Goal: Task Accomplishment & Management: Manage account settings

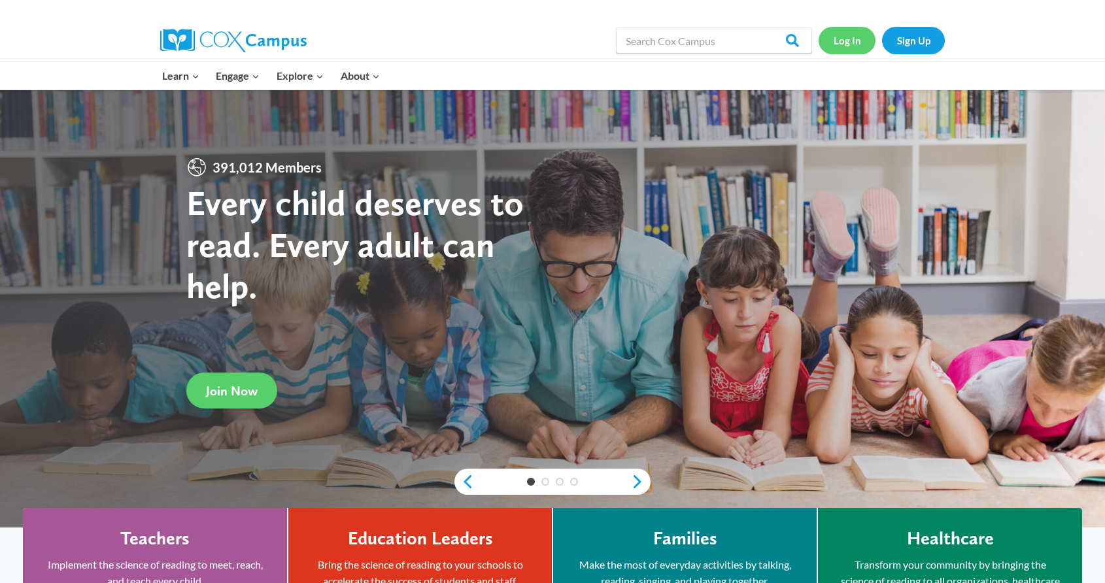
click at [850, 39] on link "Log In" at bounding box center [847, 40] width 57 height 27
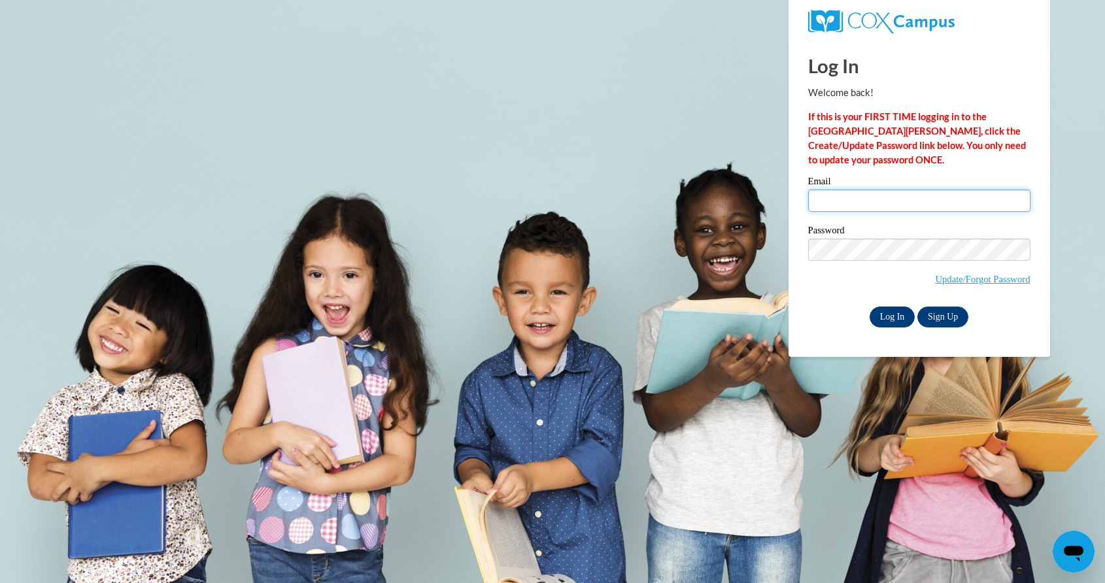
type input "cmeyer@greenfield.k12.wi.us"
click at [885, 319] on input "Log In" at bounding box center [893, 317] width 46 height 21
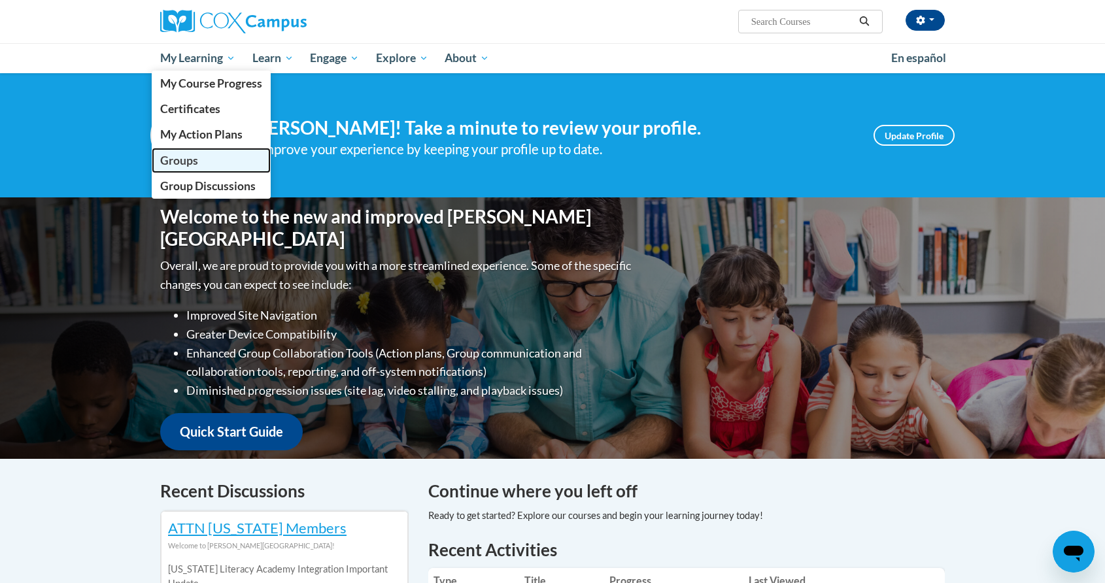
click at [178, 165] on span "Groups" at bounding box center [179, 161] width 38 height 14
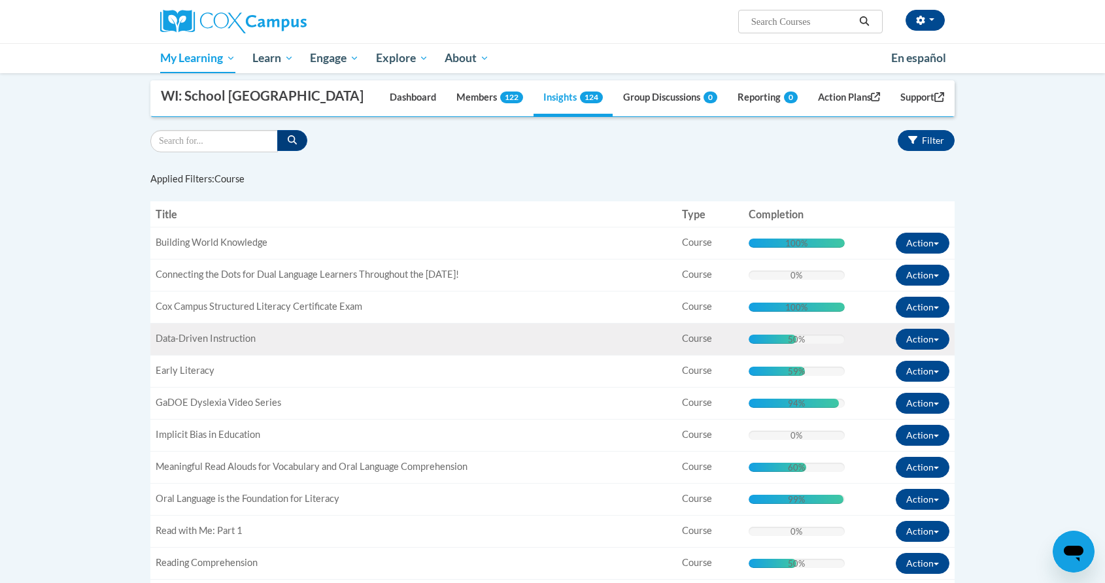
scroll to position [137, 0]
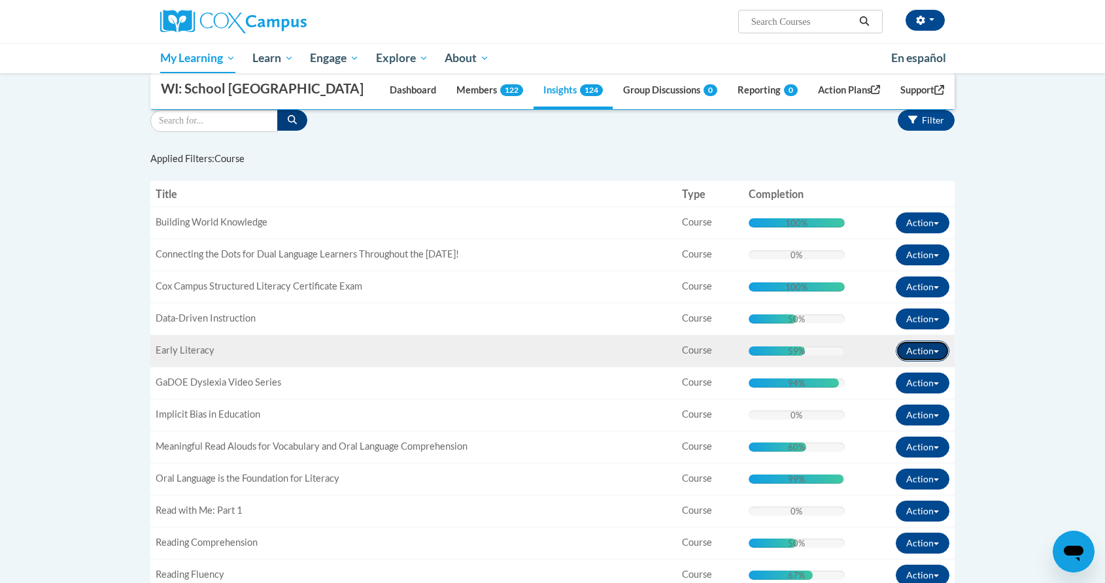
click at [924, 355] on button "Action" at bounding box center [923, 351] width 54 height 21
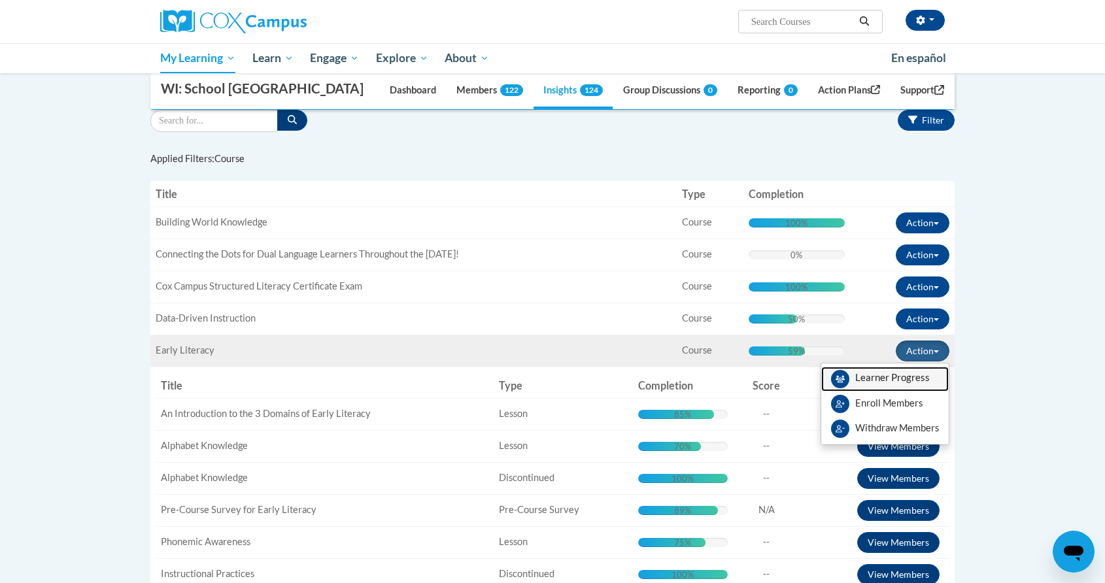
click at [885, 384] on link "View Members" at bounding box center [884, 379] width 127 height 25
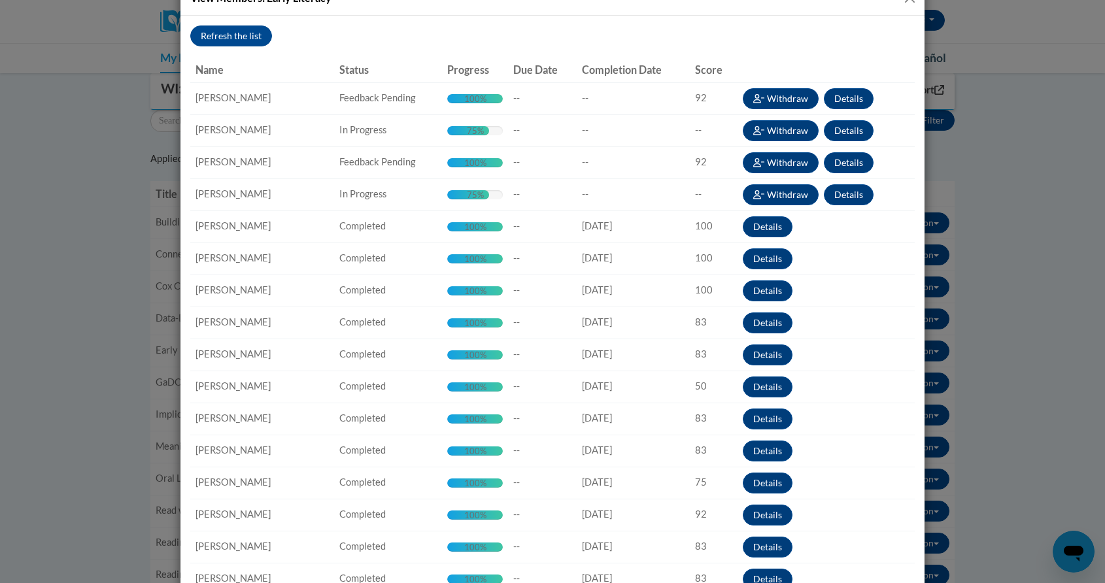
scroll to position [0, 0]
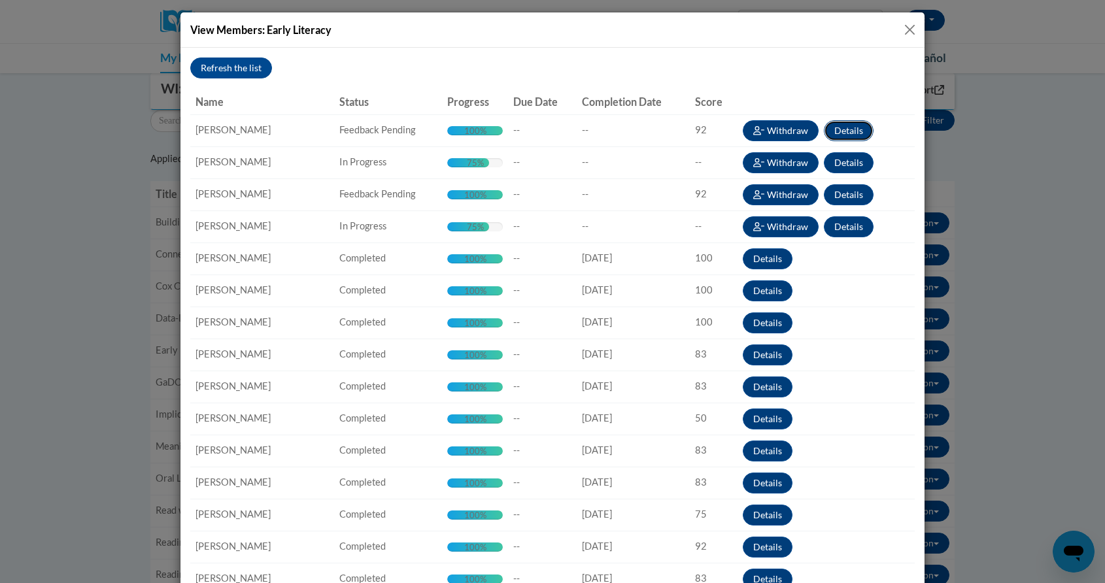
click at [849, 127] on button "Details" at bounding box center [849, 130] width 50 height 21
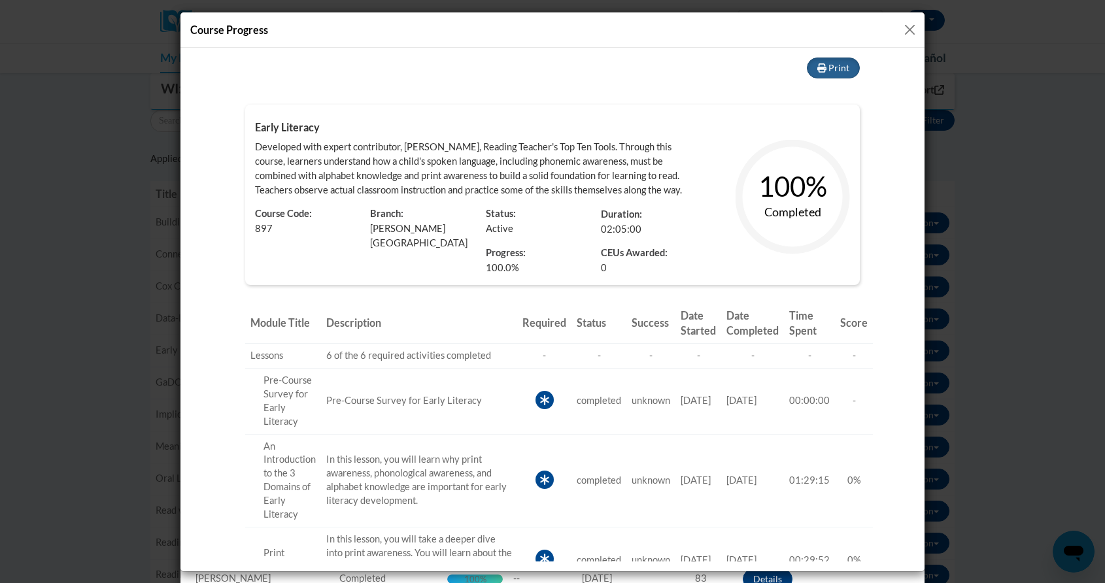
click at [907, 32] on button "Close" at bounding box center [910, 30] width 16 height 16
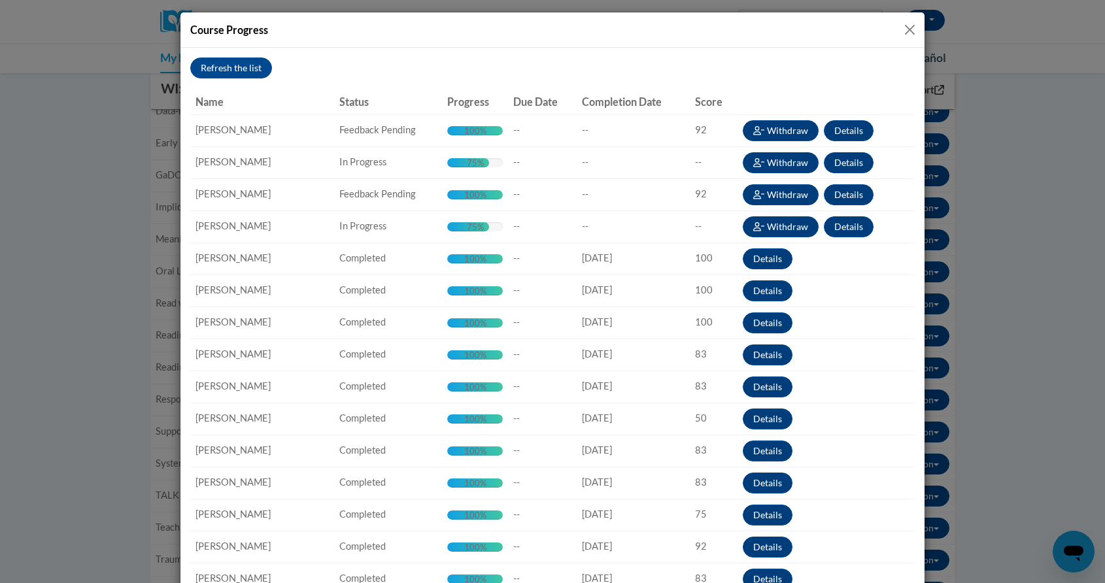
click at [906, 31] on button "Close" at bounding box center [910, 30] width 16 height 16
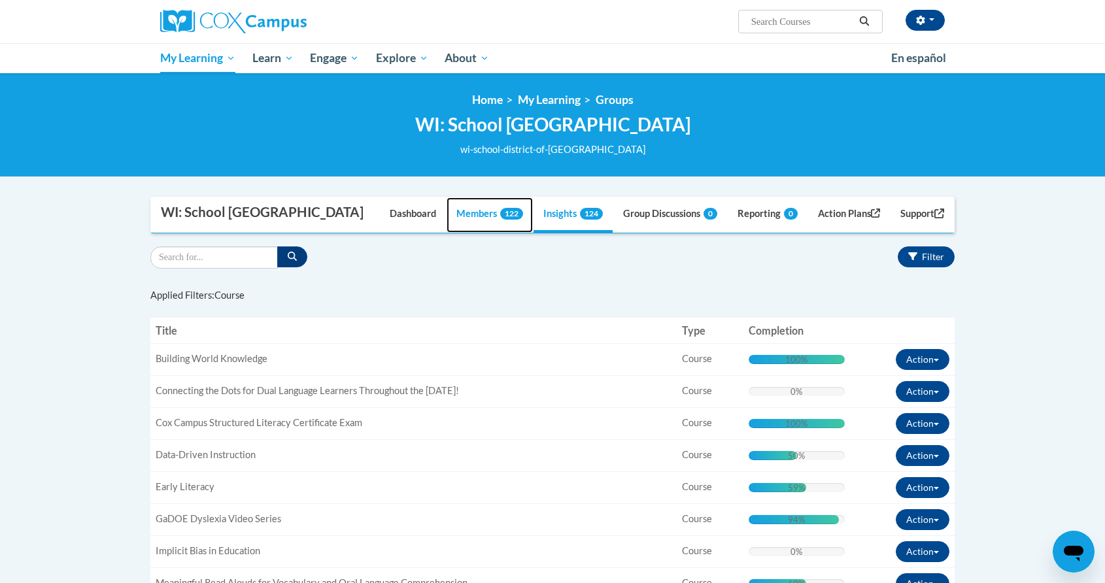
click at [465, 214] on link "Members 122" at bounding box center [490, 214] width 86 height 35
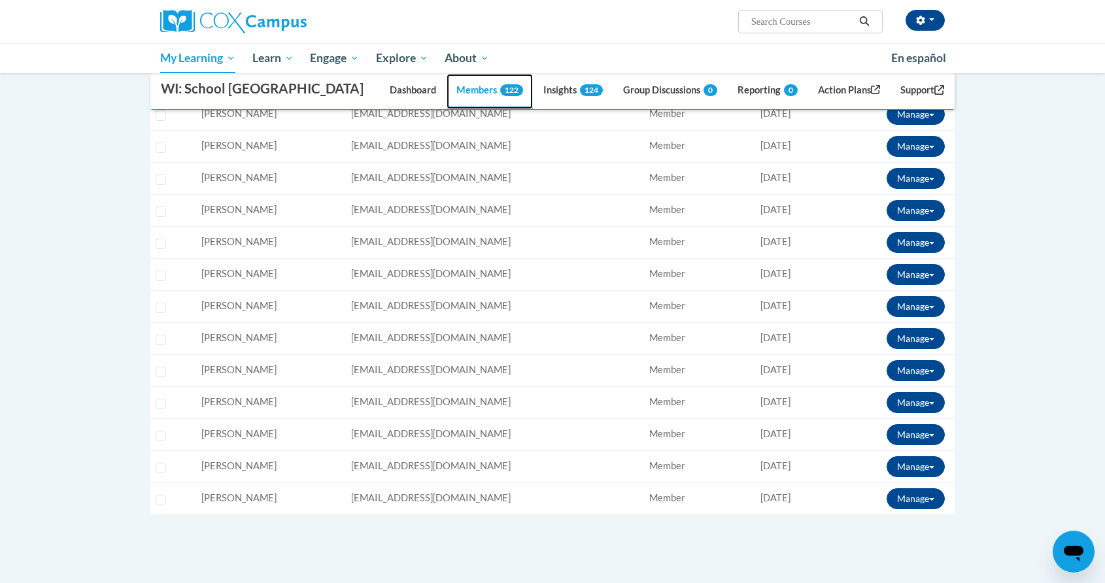
scroll to position [1466, 0]
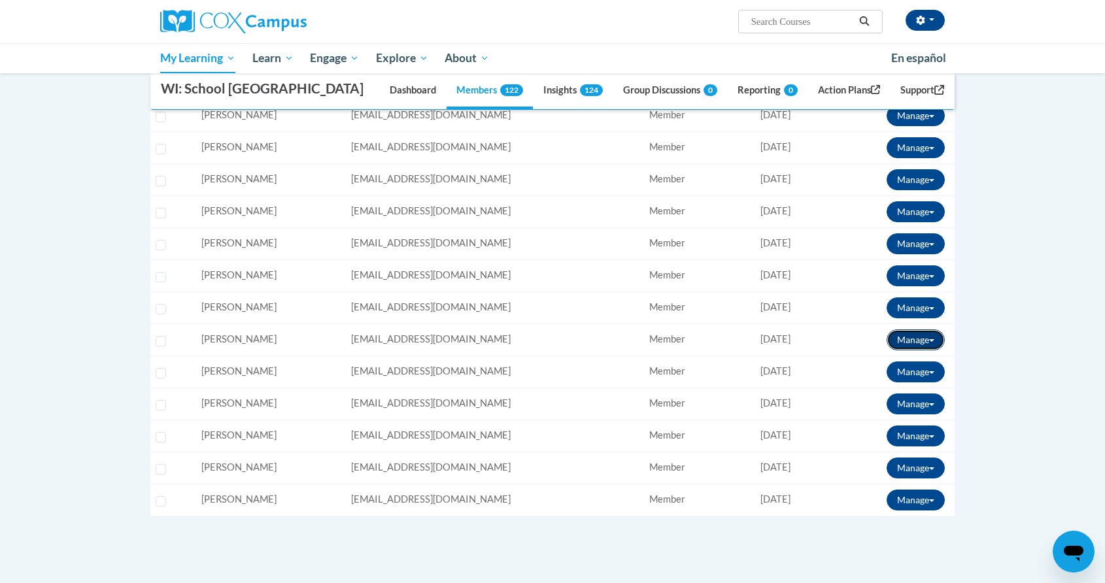
click at [909, 338] on button "Manage" at bounding box center [916, 340] width 58 height 21
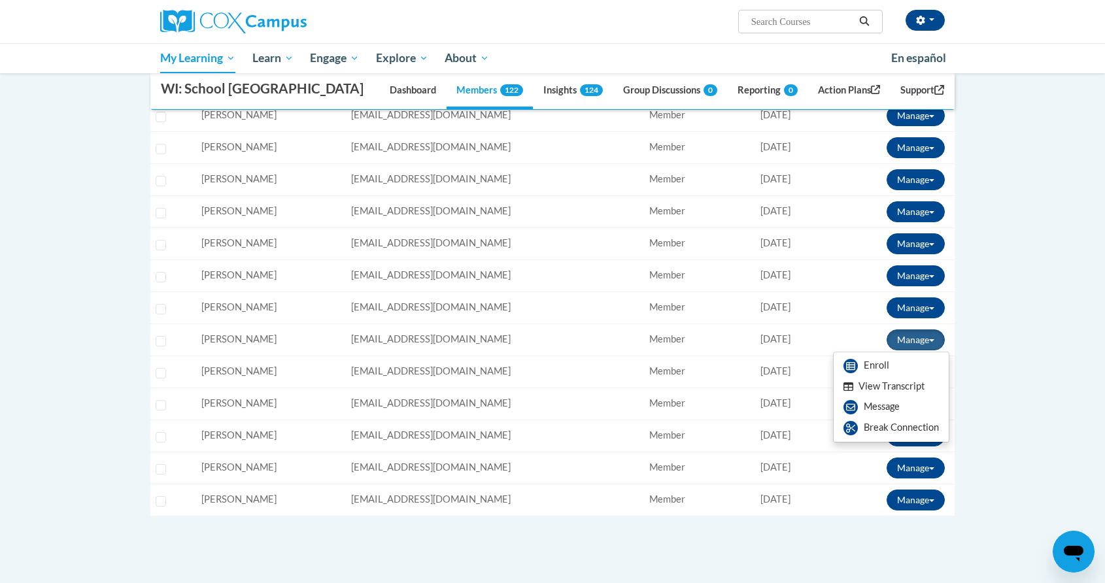
click at [888, 383] on button "View Transcript" at bounding box center [884, 387] width 101 height 20
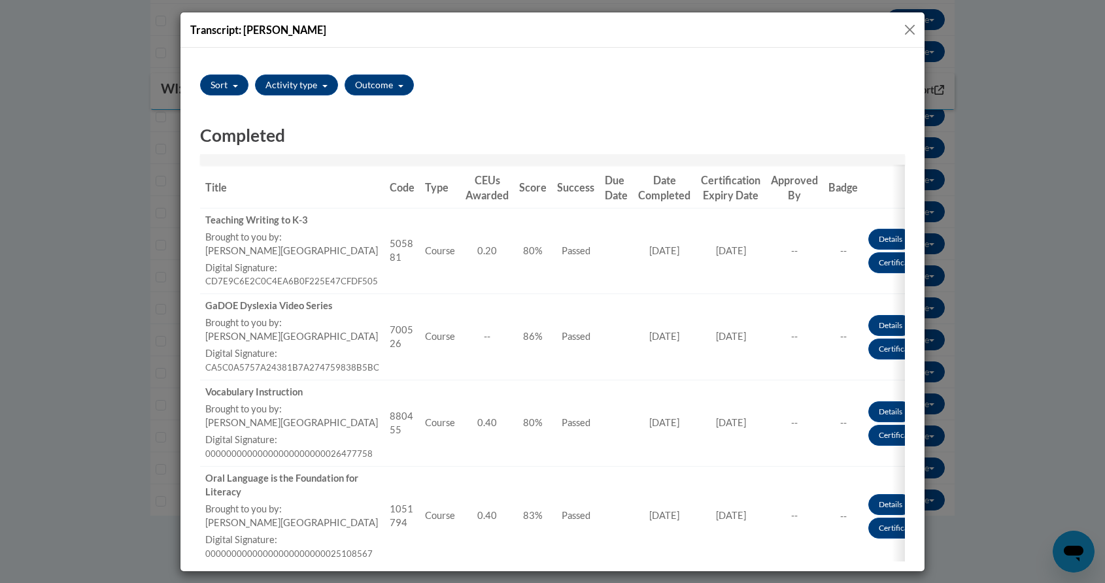
scroll to position [0, 0]
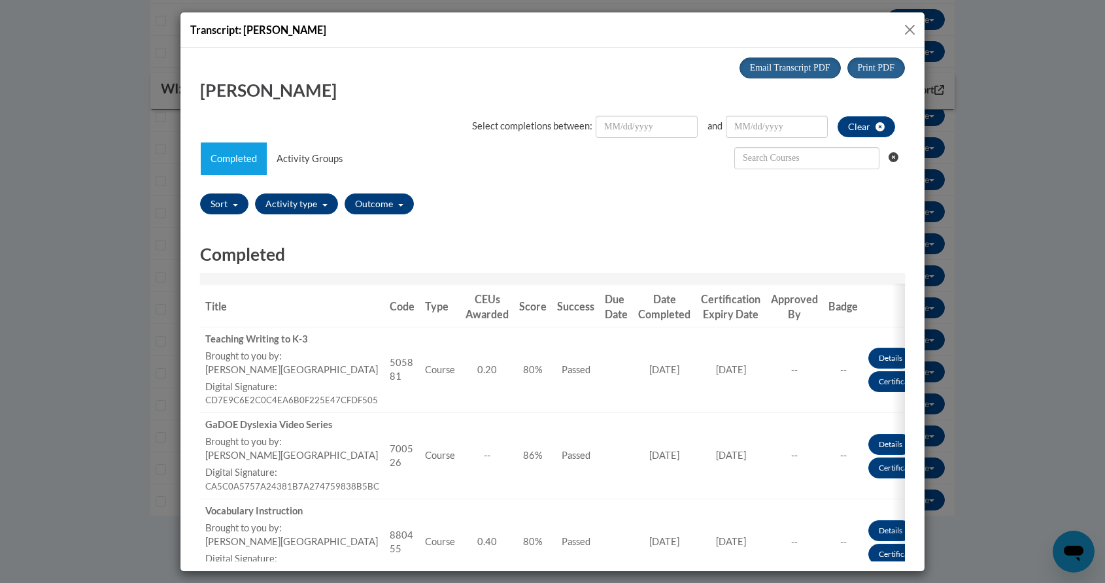
click at [911, 29] on button "Close" at bounding box center [910, 30] width 16 height 16
